Goal: Communication & Community: Connect with others

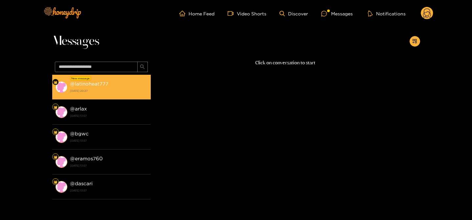
click at [117, 85] on div "@ latinoheat777 [DATE] 20:27" at bounding box center [109, 87] width 78 height 15
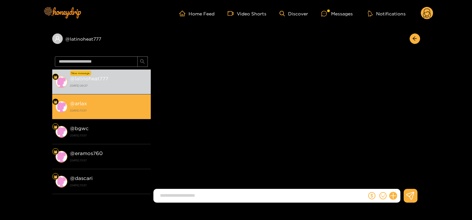
click at [87, 110] on strong "[DATE] 13:57" at bounding box center [109, 111] width 78 height 6
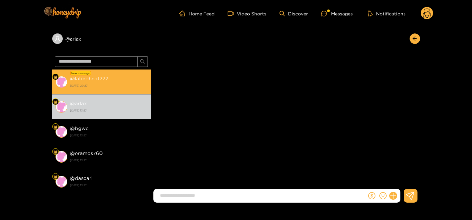
click at [100, 85] on strong "[DATE] 20:27" at bounding box center [109, 86] width 78 height 6
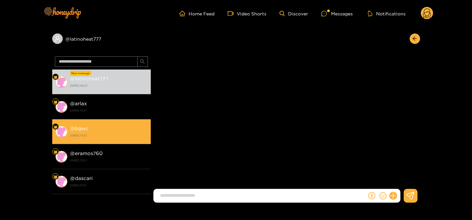
click at [91, 132] on div "@ bgwc [DATE] 13:57" at bounding box center [109, 131] width 78 height 15
